Goal: Obtain resource: Download file/media

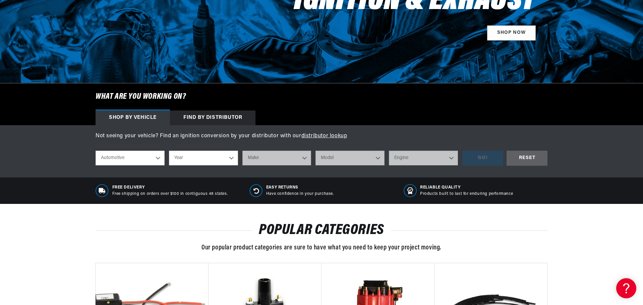
click at [203, 159] on select "Year 2026 2025 2024 2023 2022 2021 2020 2019 2018 2017 2016 2015 2014 2013 2012…" at bounding box center [203, 158] width 69 height 15
select select "1966"
click at [169, 151] on select "Year 2026 2025 2024 2023 2022 2021 2020 2019 2018 2017 2016 2015 2014 2013 2012…" at bounding box center [203, 158] width 69 height 15
select select "1966"
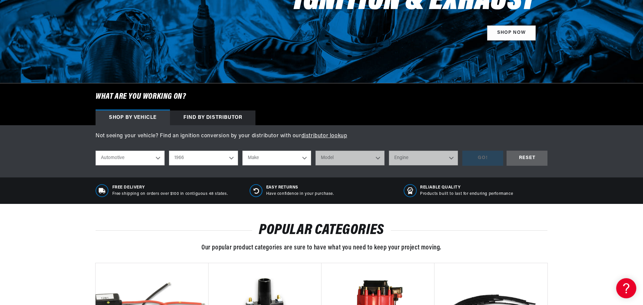
click at [272, 151] on select "Make Alfa Romeo American Motors Aston Martin Austin Austin Healey Avanti Bentle…" at bounding box center [276, 158] width 69 height 15
select select "Ford"
click at [242, 151] on select "Make Alfa Romeo American Motors Aston Martin Austin Austin Healey Avanti Bentle…" at bounding box center [276, 158] width 69 height 15
select select "Ford"
click at [348, 160] on select "Model Bronco Club Wagon Country Sedan Country Squire Custom Custom 500 Econolin…" at bounding box center [349, 158] width 69 height 15
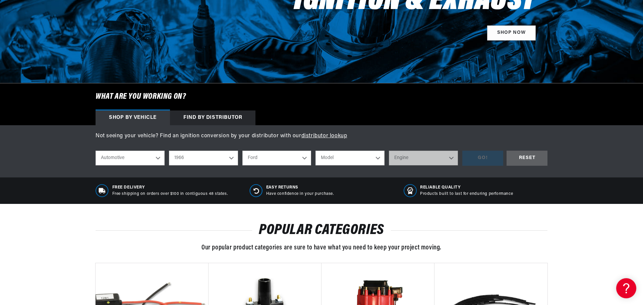
select select "Mustang"
click at [315, 151] on select "Model Bronco Club Wagon Country Sedan Country Squire Custom Custom 500 Econolin…" at bounding box center [349, 158] width 69 height 15
select select "Mustang"
click at [410, 157] on select "Engine 4.1L 4.3L 170cid / 2.8L 200cid / 3.3L 289cid / 4.7L 302cid / 5.0L 351W 3…" at bounding box center [423, 158] width 69 height 15
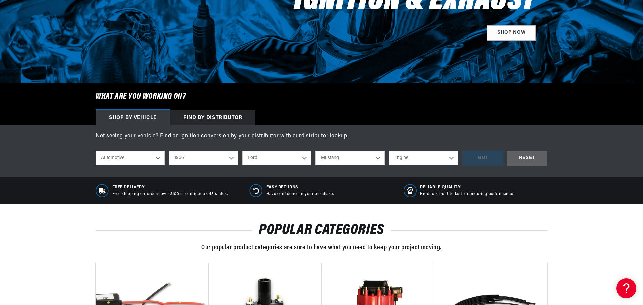
select select "289cid-4.7L"
click at [389, 151] on select "Engine 4.1L 4.3L 170cid / 2.8L 200cid / 3.3L 289cid / 4.7L 302cid / 5.0L 351W 3…" at bounding box center [423, 158] width 69 height 15
select select "289cid-4.7L"
click at [473, 155] on div "GO!" at bounding box center [482, 158] width 41 height 15
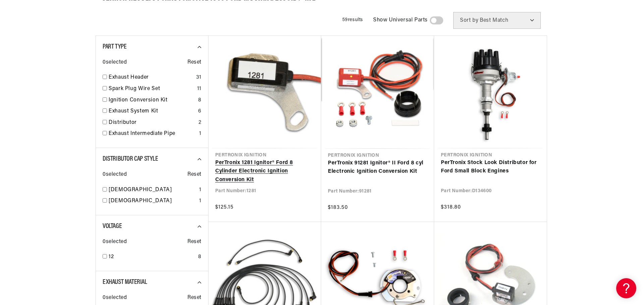
scroll to position [101, 0]
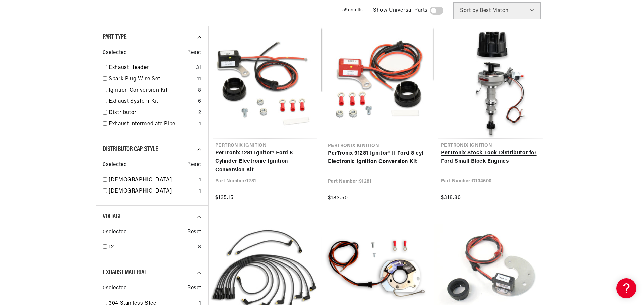
click at [482, 153] on link "PerTronix Stock Look Distributor for Ford Small Block Engines" at bounding box center [490, 157] width 99 height 17
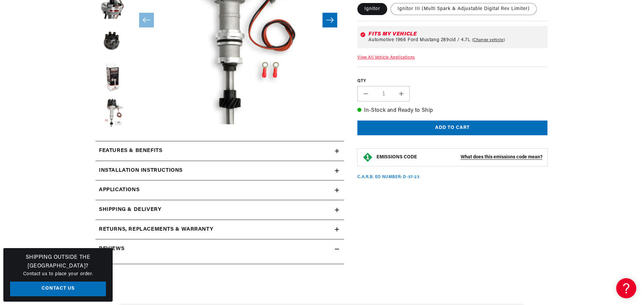
scroll to position [201, 0]
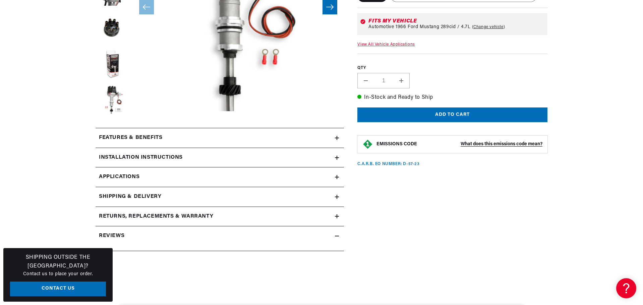
click at [155, 136] on h2 "Features & Benefits" at bounding box center [130, 138] width 63 height 9
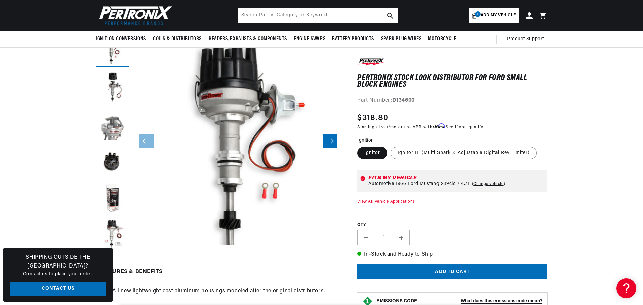
scroll to position [0, 0]
click at [110, 122] on button "Load image 3 in gallery view" at bounding box center [113, 125] width 34 height 34
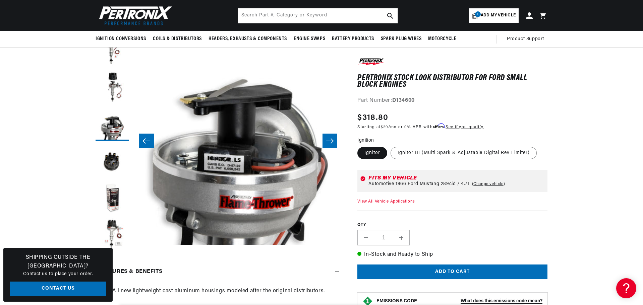
scroll to position [21, 423]
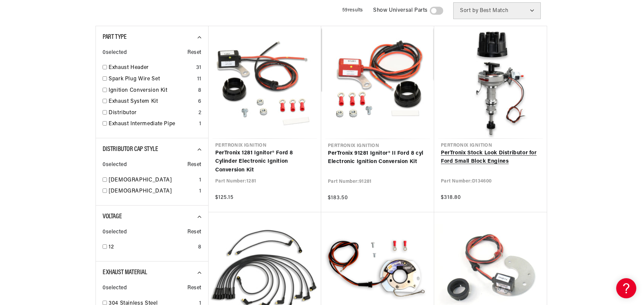
click at [474, 153] on link "PerTronix Stock Look Distributor for Ford Small Block Engines" at bounding box center [490, 157] width 99 height 17
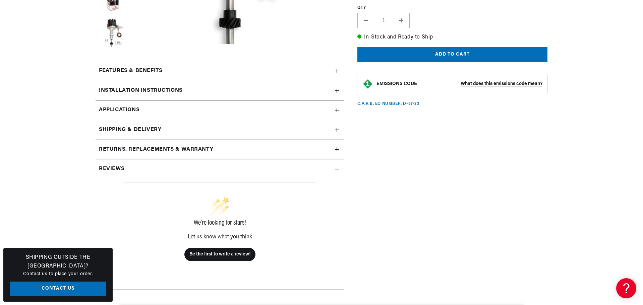
click at [137, 115] on link "Applications" at bounding box center [220, 111] width 248 height 20
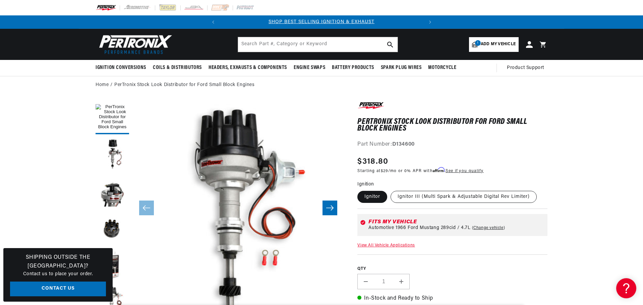
click at [444, 196] on label "Ignitor III (Multi Spark & Adjustable Digital Rev Limiter)" at bounding box center [463, 197] width 146 height 12
click at [391, 190] on input "Ignitor III (Multi Spark & Adjustable Digital Rev Limiter)" at bounding box center [390, 190] width 0 height 0
radio input "true"
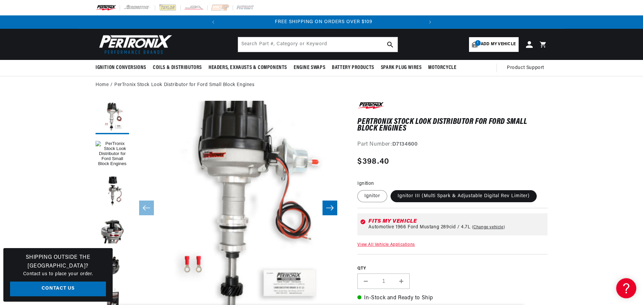
scroll to position [0, 203]
click at [373, 193] on label "Ignitor" at bounding box center [372, 196] width 30 height 12
click at [359, 189] on input "Ignitor" at bounding box center [359, 189] width 0 height 0
radio input "true"
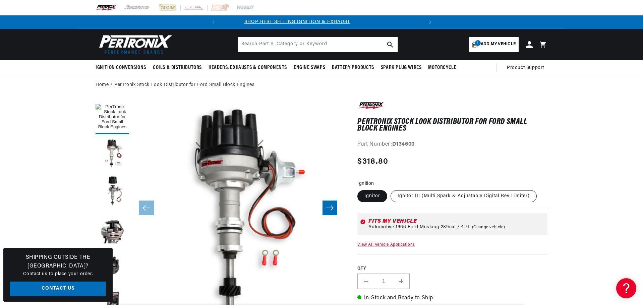
click at [449, 192] on label "Ignitor III (Multi Spark & Adjustable Digital Rev Limiter)" at bounding box center [463, 196] width 146 height 12
click at [391, 189] on input "Ignitor III (Multi Spark & Adjustable Digital Rev Limiter)" at bounding box center [390, 189] width 0 height 0
radio input "true"
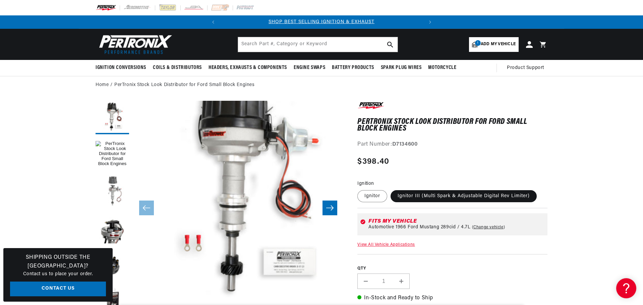
click at [114, 191] on button "Load image 2 in gallery view" at bounding box center [113, 192] width 34 height 34
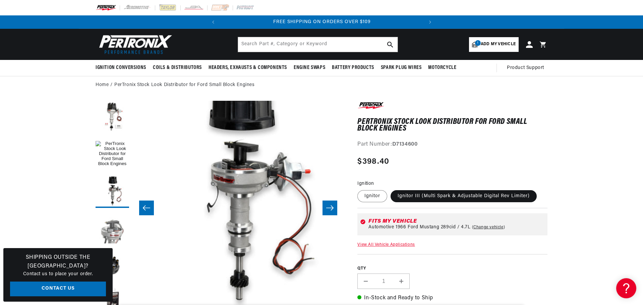
click at [117, 235] on button "Load image 3 in gallery view" at bounding box center [113, 228] width 34 height 34
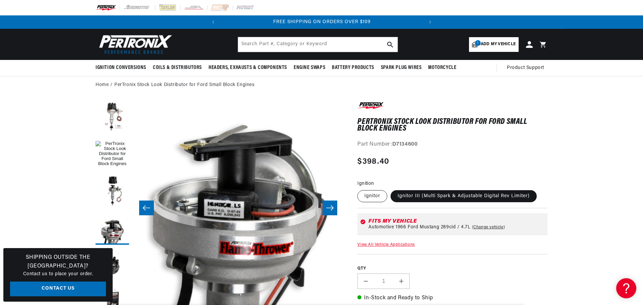
click at [365, 194] on label "Ignitor" at bounding box center [372, 196] width 30 height 12
click at [359, 189] on input "Ignitor" at bounding box center [359, 189] width 0 height 0
radio input "true"
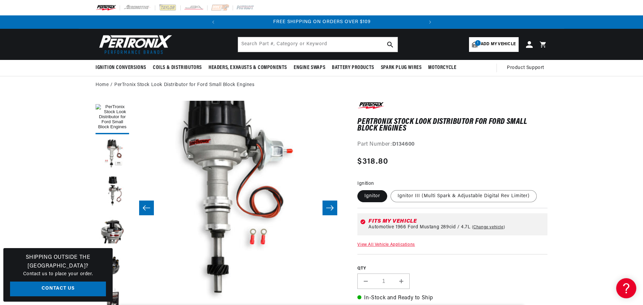
scroll to position [21, 1]
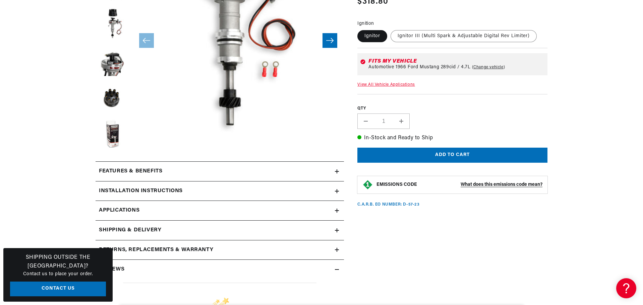
click at [157, 189] on h2 "Installation instructions" at bounding box center [141, 191] width 84 height 9
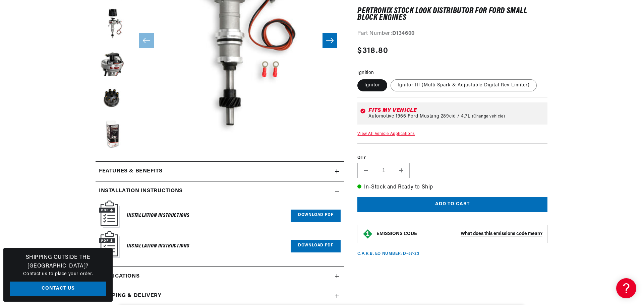
click at [320, 218] on link "Download PDF" at bounding box center [316, 216] width 50 height 12
click at [314, 246] on link "Download PDF" at bounding box center [316, 246] width 50 height 12
click at [133, 216] on h6 "Installation Instructions" at bounding box center [158, 215] width 63 height 9
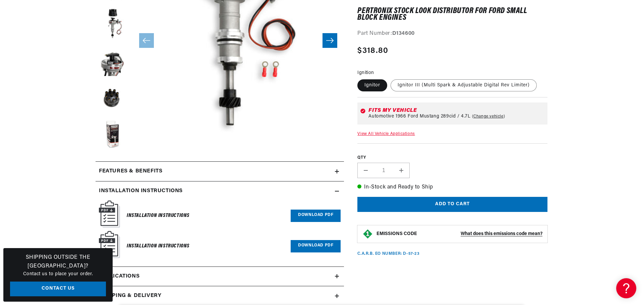
click at [122, 216] on div "Installation Instructions Download PDF" at bounding box center [220, 216] width 242 height 31
click at [114, 213] on img at bounding box center [109, 214] width 21 height 27
click at [199, 207] on div "Installation Instructions Download PDF" at bounding box center [220, 216] width 242 height 31
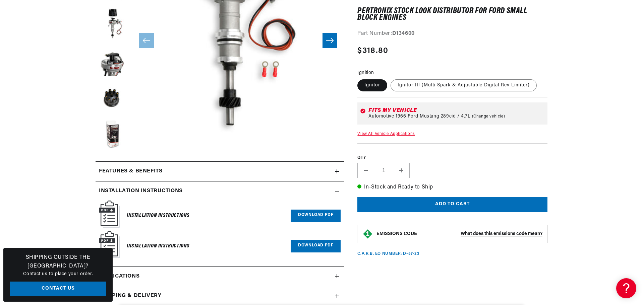
click at [183, 218] on h6 "Installation Instructions" at bounding box center [158, 215] width 63 height 9
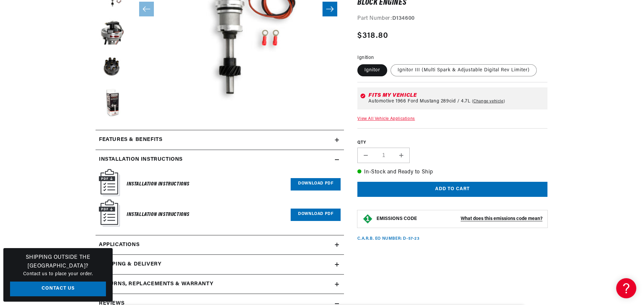
scroll to position [235, 0]
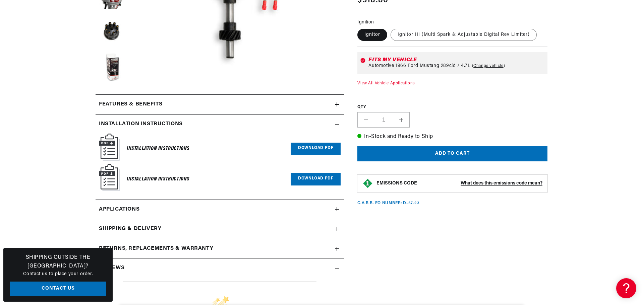
click at [320, 141] on div "Installation Instructions Download PDF" at bounding box center [220, 149] width 242 height 31
click at [318, 149] on link "Download PDF" at bounding box center [316, 149] width 50 height 12
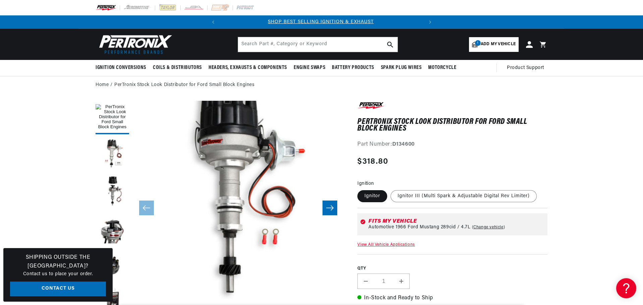
scroll to position [0, 0]
